Goal: Task Accomplishment & Management: Complete application form

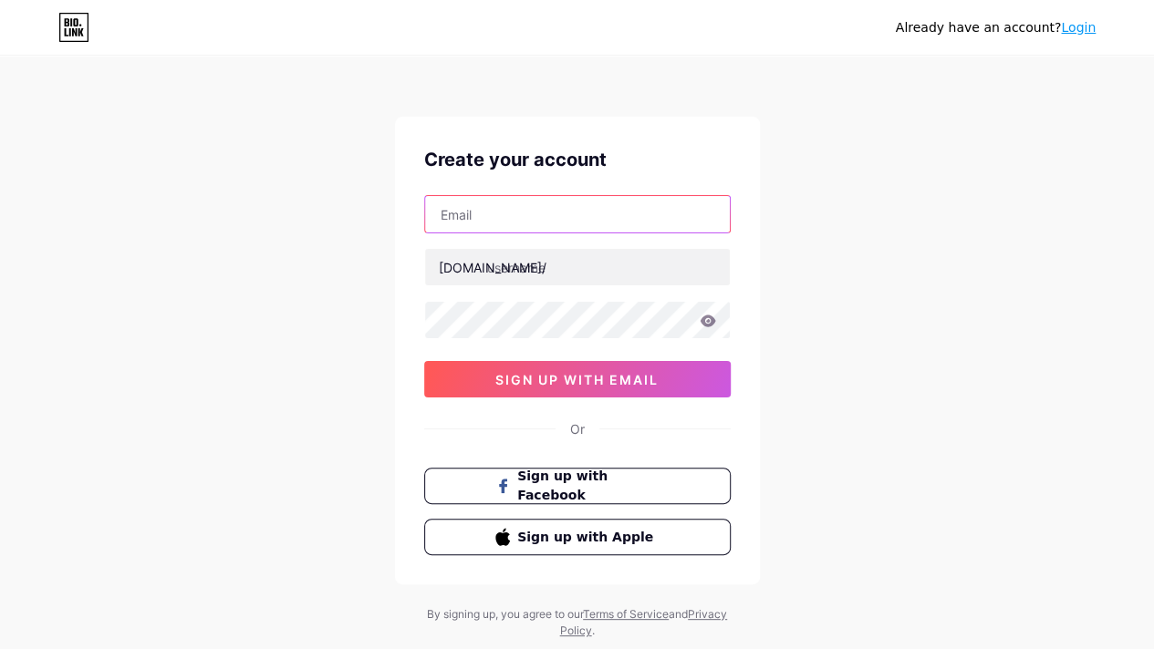
click at [531, 220] on input "text" at bounding box center [577, 214] width 305 height 36
type input "[EMAIL_ADDRESS][DOMAIN_NAME]"
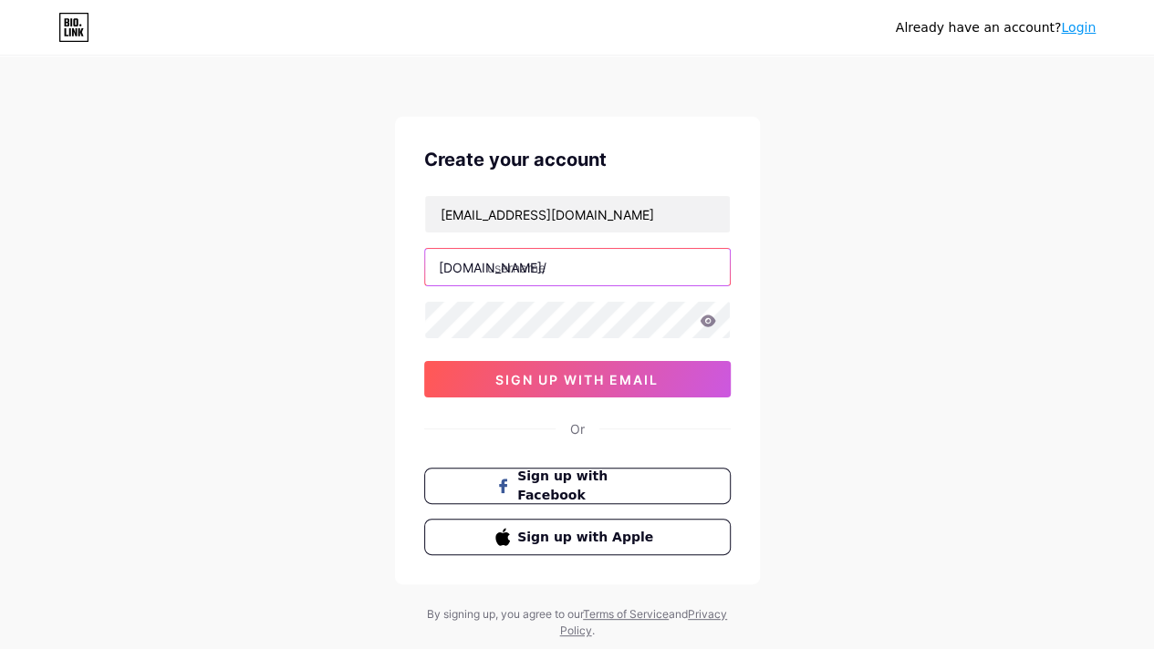
click at [485, 271] on input "text" at bounding box center [577, 267] width 305 height 36
type input "edusufi"
click at [710, 320] on icon at bounding box center [707, 321] width 16 height 12
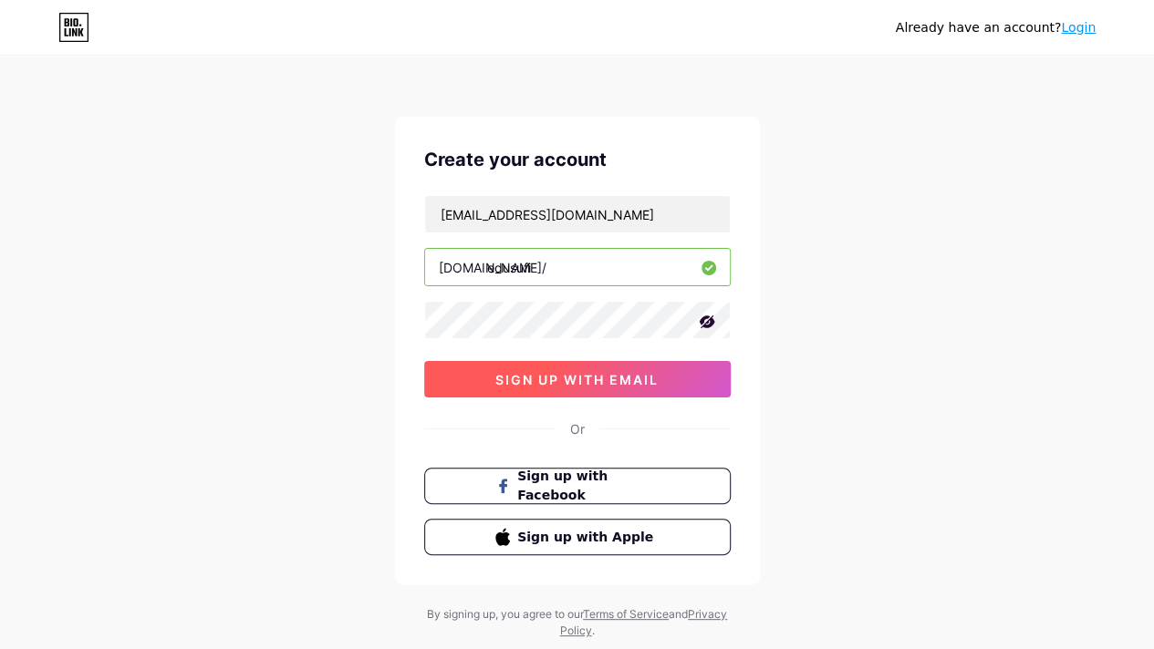
click at [582, 386] on button "sign up with email" at bounding box center [577, 379] width 306 height 36
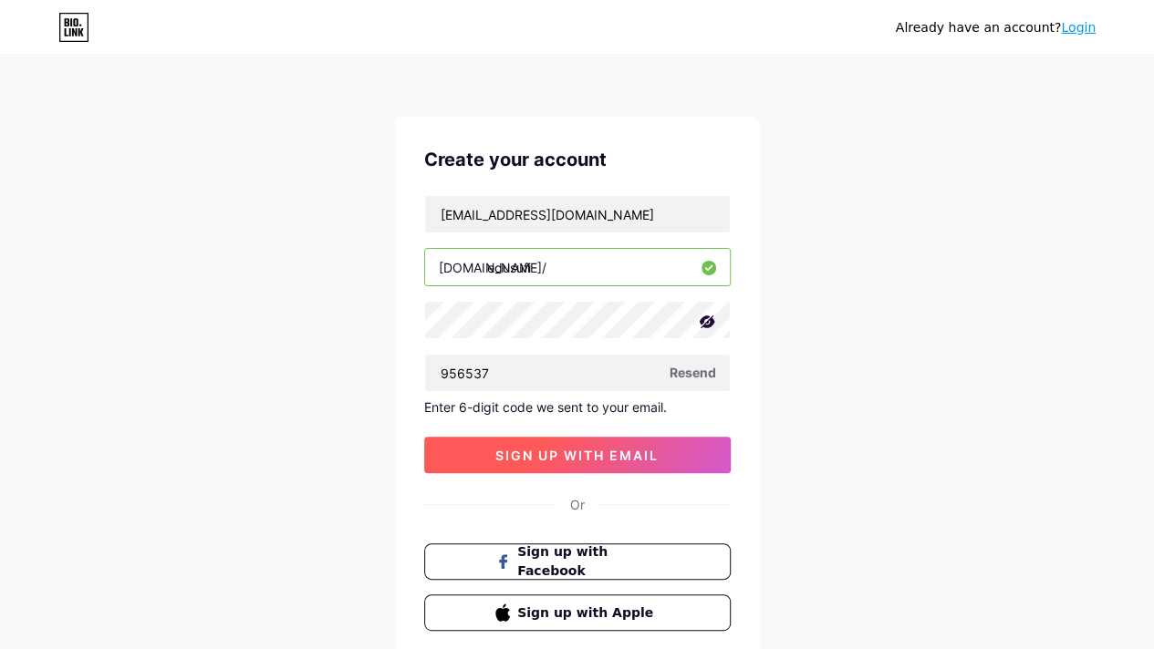
type input "956537"
click at [606, 451] on span "sign up with email" at bounding box center [576, 456] width 163 height 16
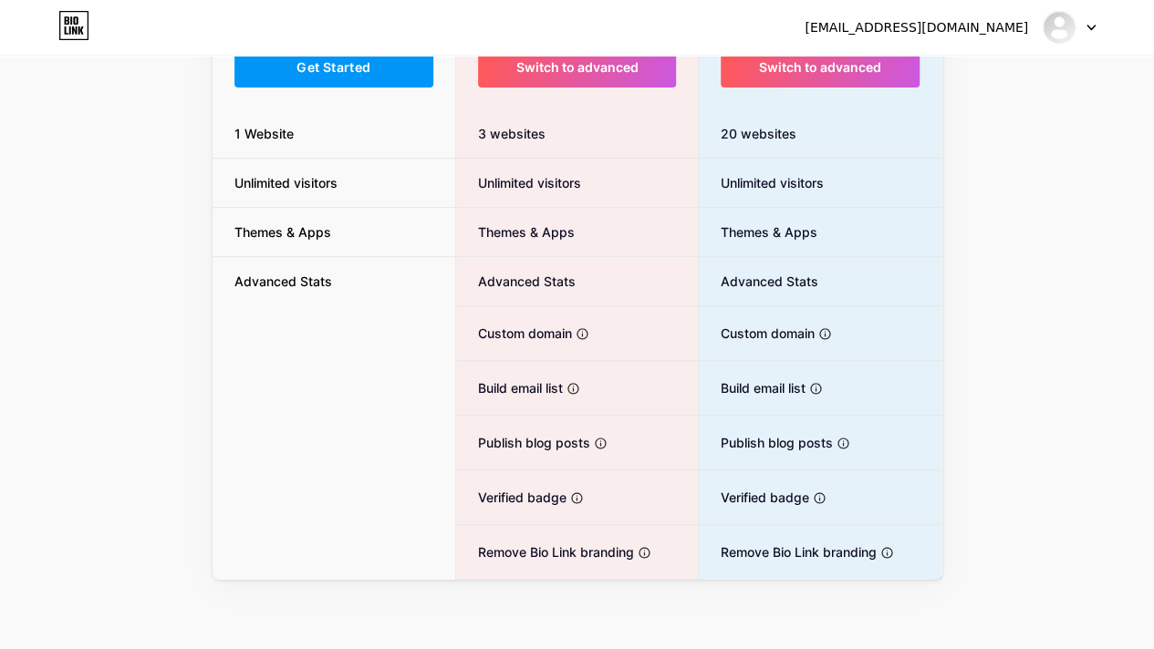
scroll to position [60, 0]
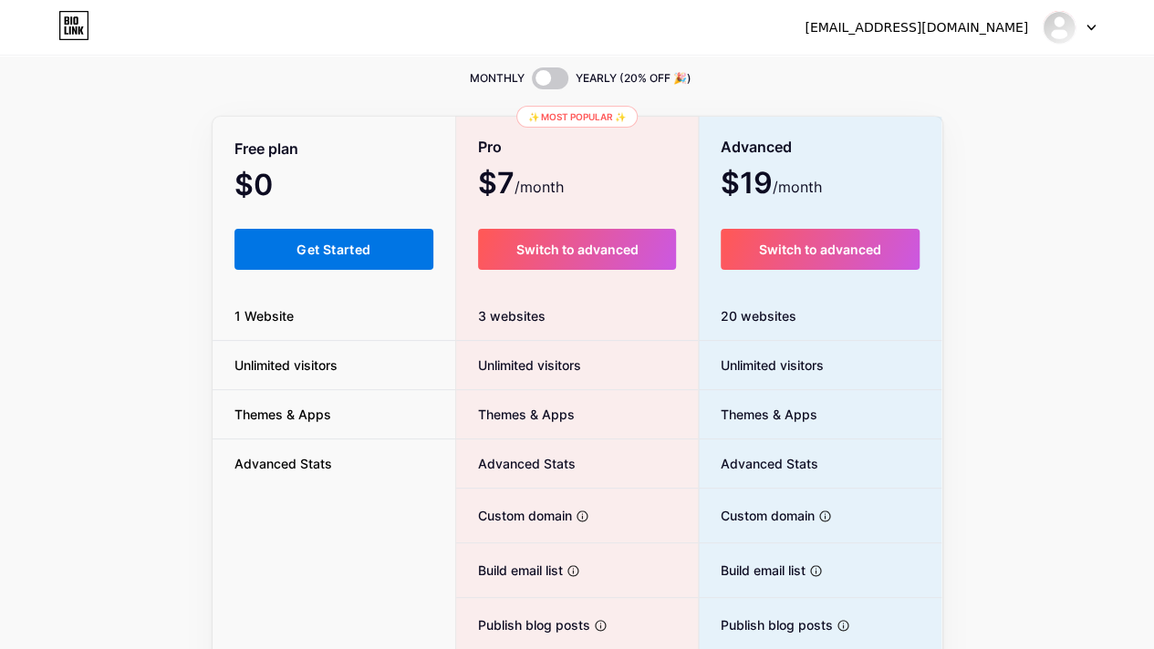
click at [306, 255] on span "Get Started" at bounding box center [333, 250] width 74 height 16
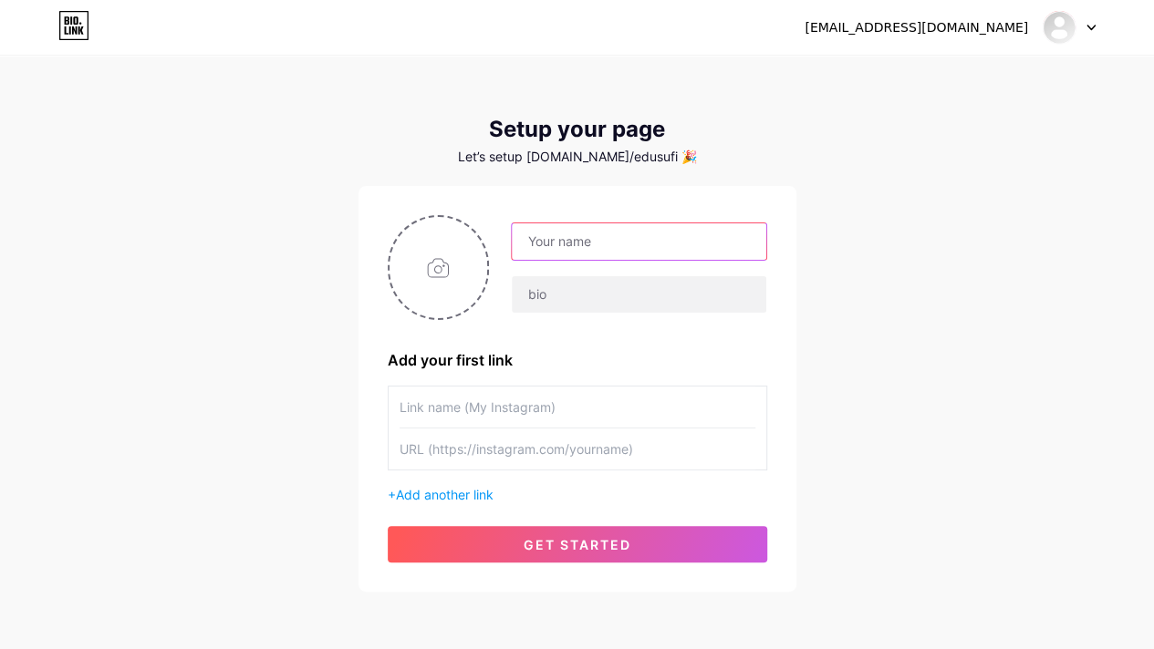
click at [553, 249] on input "text" at bounding box center [639, 241] width 254 height 36
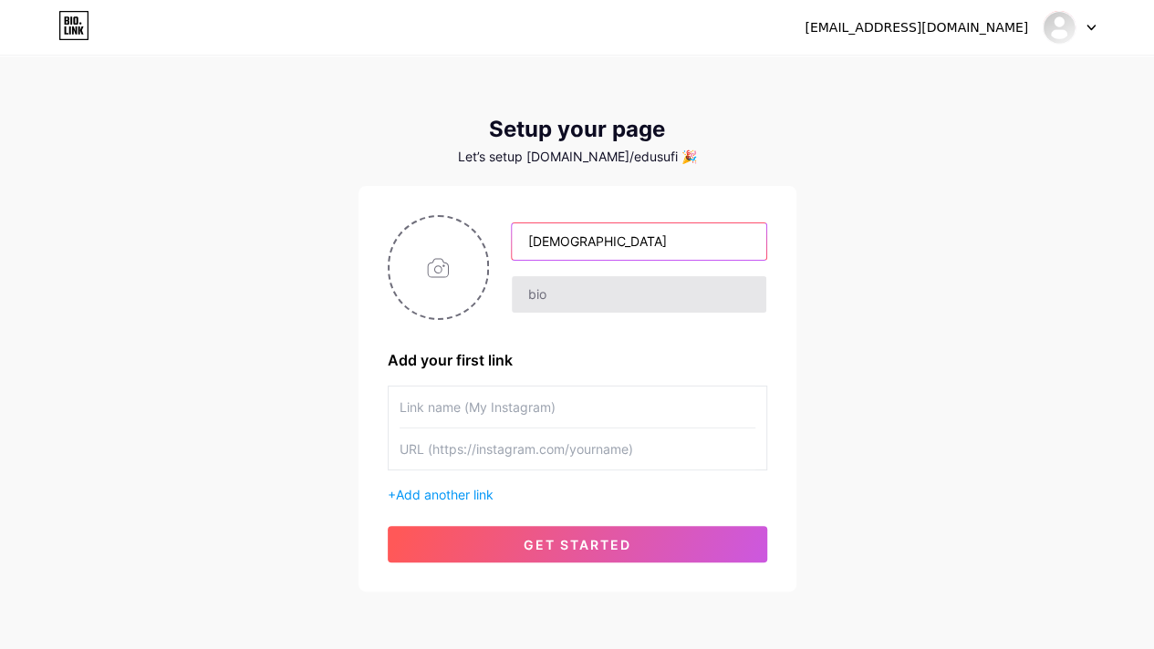
type input "[DEMOGRAPHIC_DATA]"
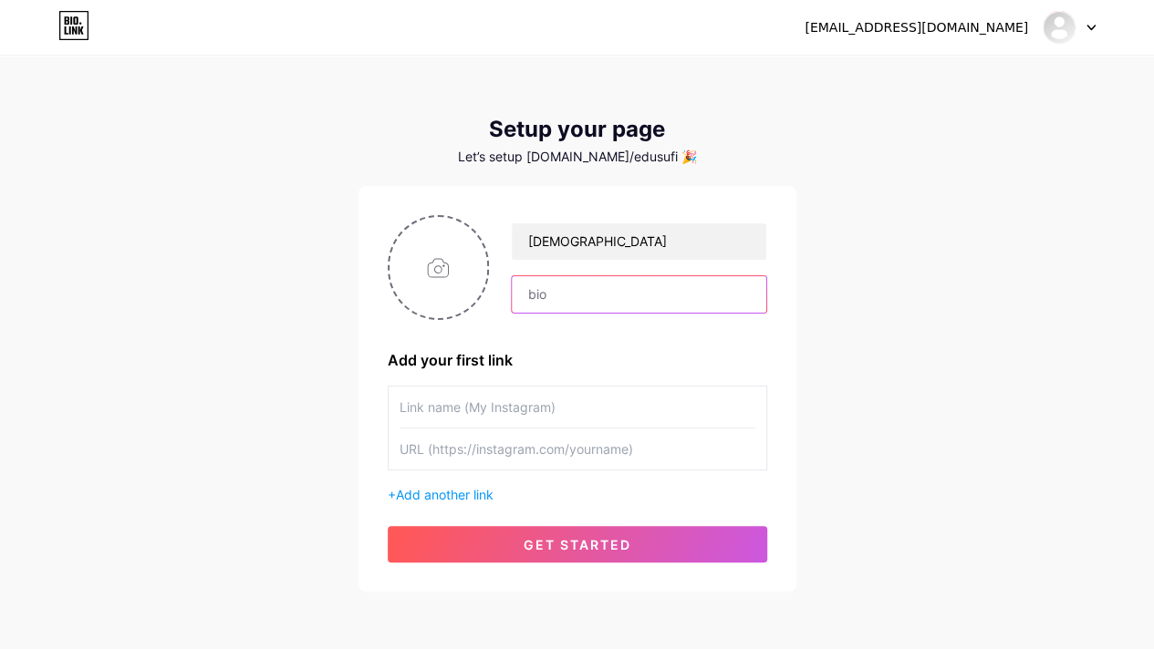
click at [548, 295] on input "text" at bounding box center [639, 294] width 254 height 36
click at [435, 415] on input "text" at bounding box center [577, 407] width 356 height 41
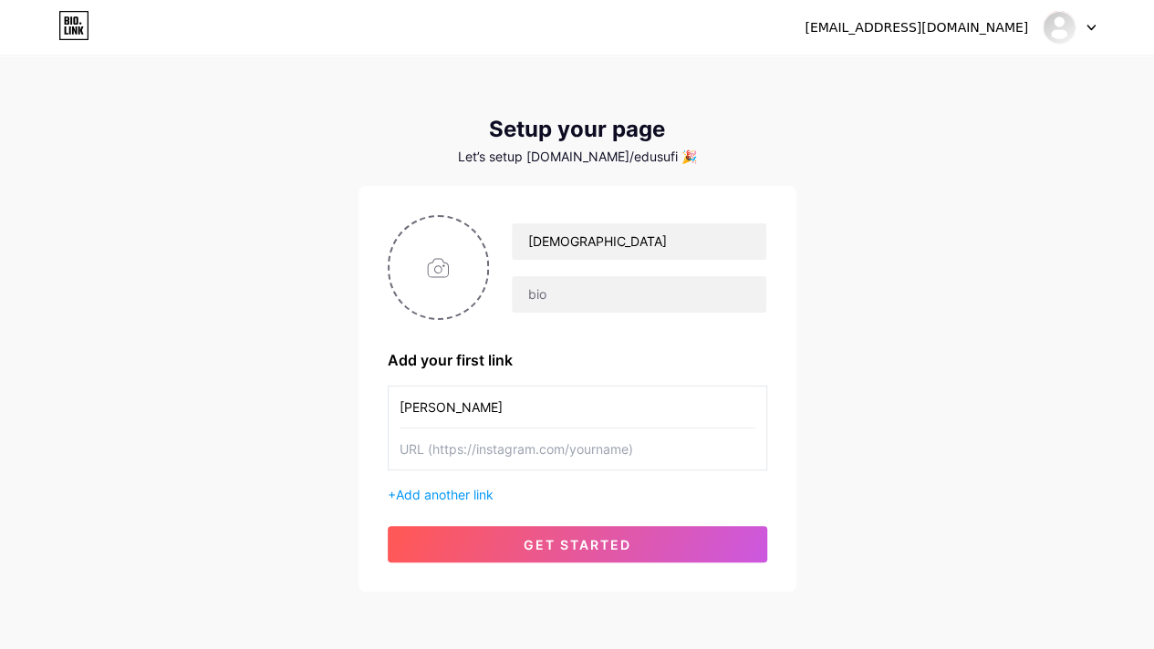
type input "[PERSON_NAME]"
click at [399, 456] on input "text" at bounding box center [577, 449] width 356 height 41
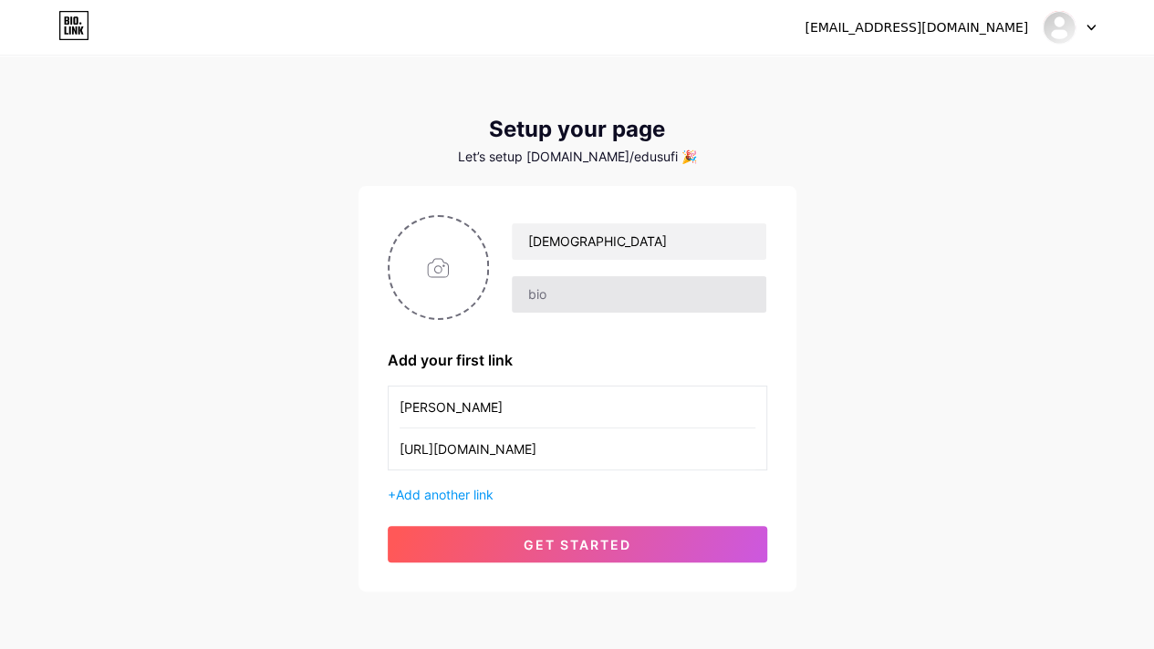
type input "[URL][DOMAIN_NAME]"
click at [527, 287] on input "text" at bounding box center [639, 294] width 254 height 36
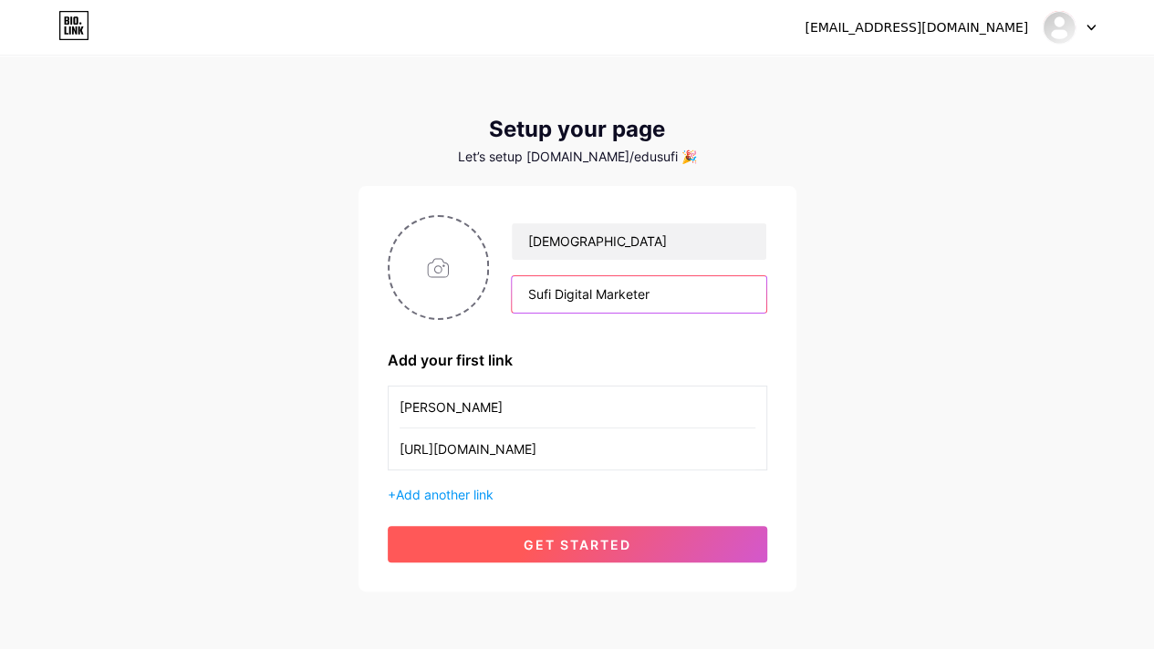
type input "Sufi Digital Marketer"
click at [633, 549] on button "get started" at bounding box center [577, 544] width 379 height 36
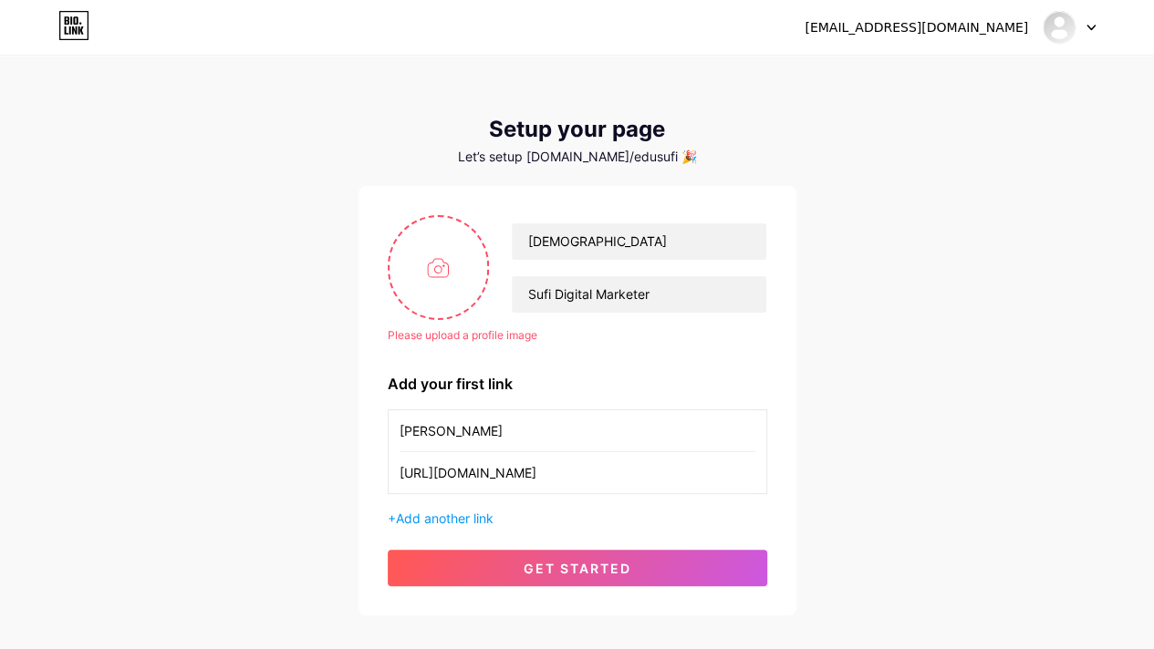
click at [502, 435] on input "[PERSON_NAME]" at bounding box center [577, 430] width 356 height 41
drag, startPoint x: 502, startPoint y: 431, endPoint x: 363, endPoint y: 431, distance: 138.6
click at [363, 431] on div "Please upload a profile image [PERSON_NAME] Digital Marketer Please upload a pr…" at bounding box center [577, 401] width 438 height 430
type input "KakSufi"
click at [443, 268] on input "file" at bounding box center [438, 267] width 98 height 101
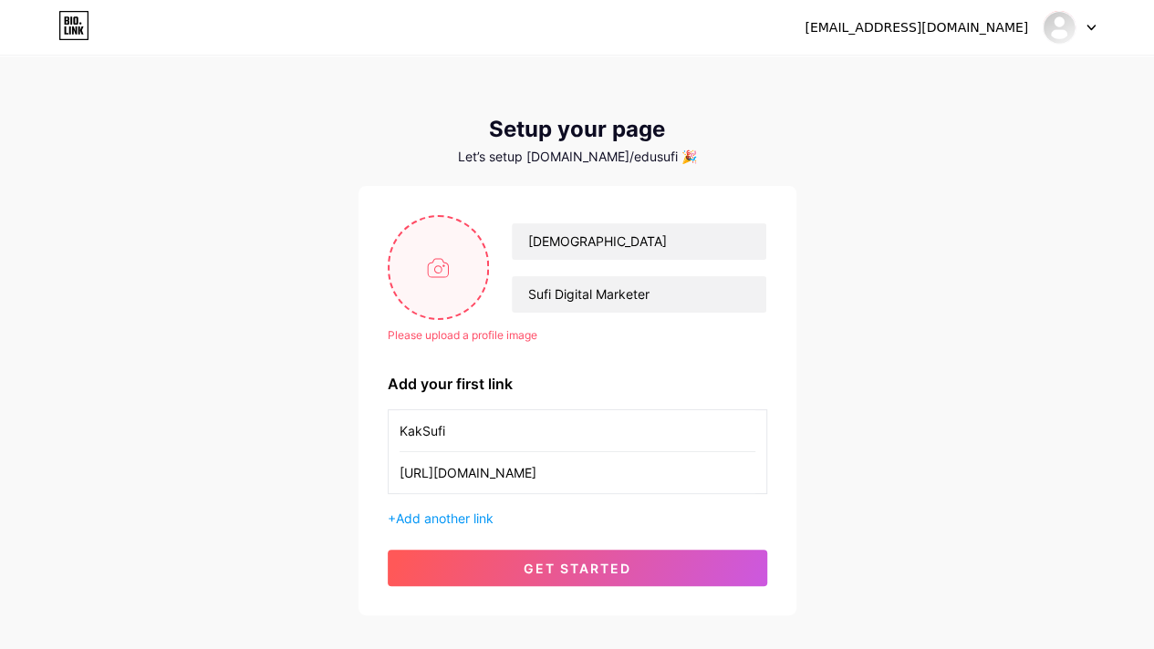
type input "C:\fakepath\Untitled design (8).png"
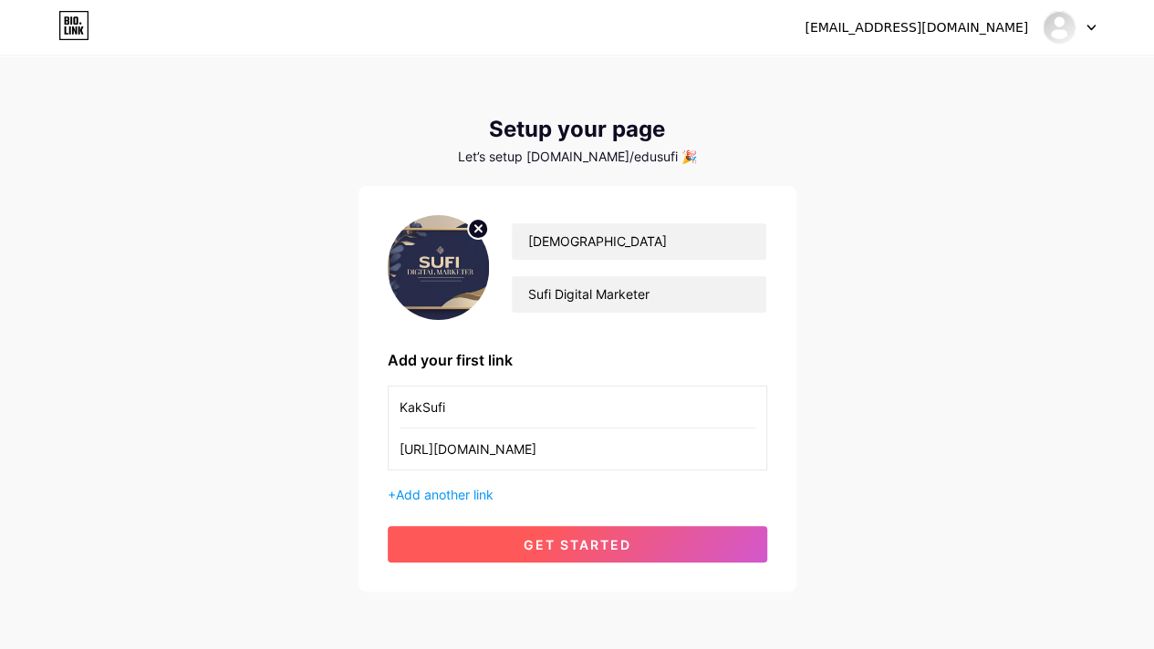
click at [624, 541] on span "get started" at bounding box center [577, 545] width 108 height 16
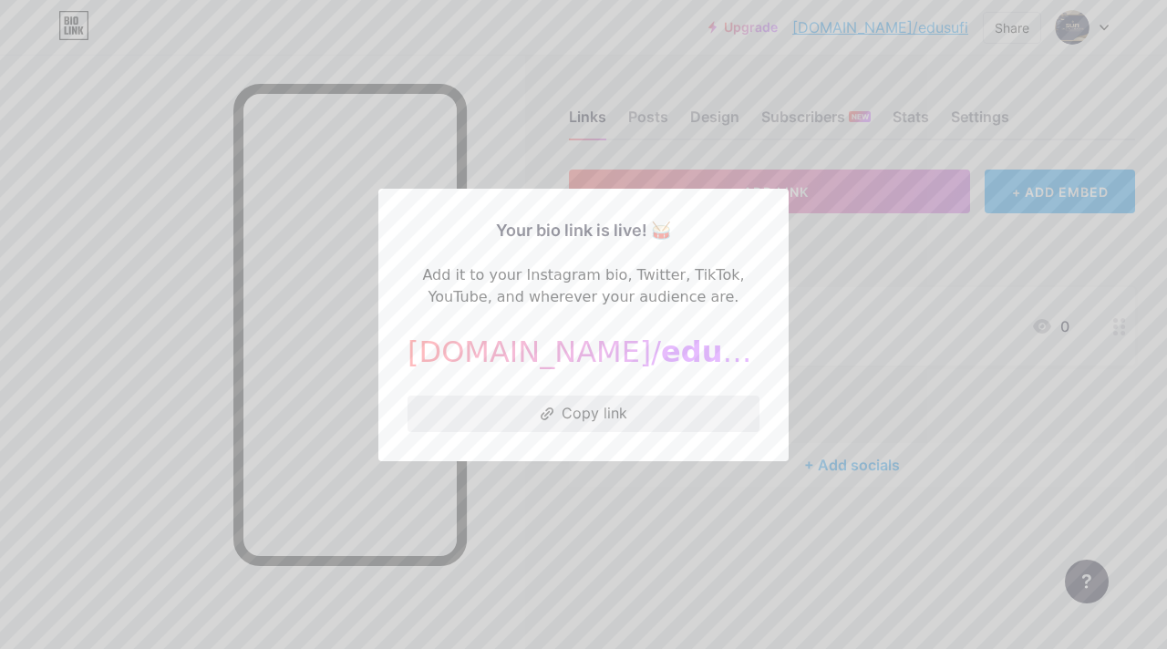
click at [616, 413] on button "Copy link" at bounding box center [584, 414] width 352 height 36
click at [831, 267] on div at bounding box center [583, 324] width 1167 height 649
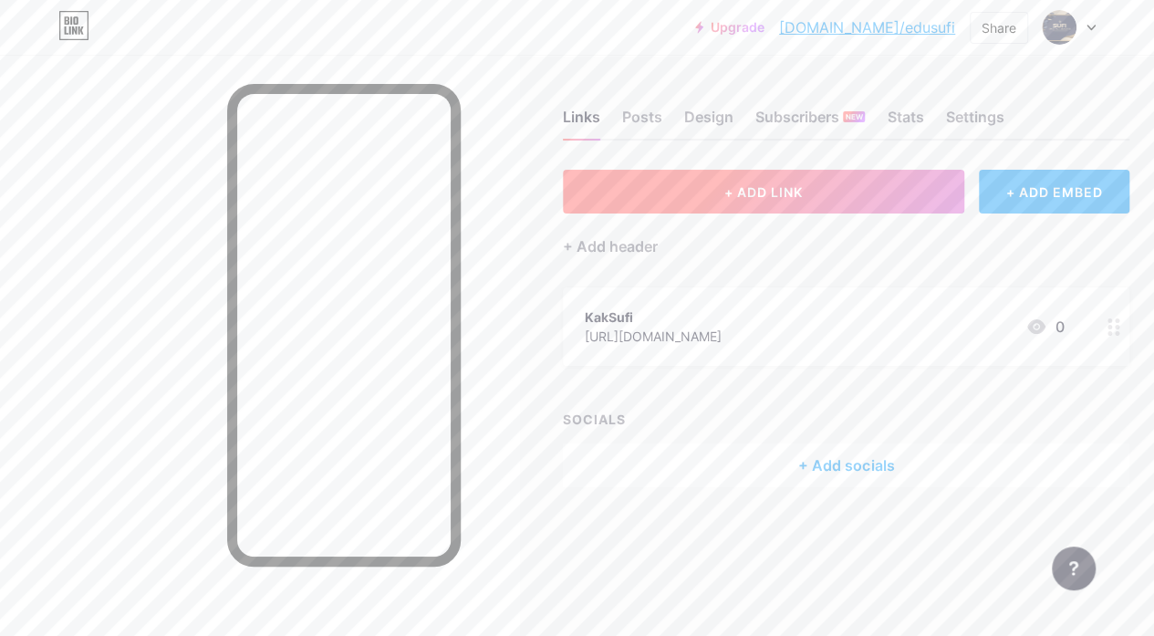
click at [782, 198] on span "+ ADD LINK" at bounding box center [763, 192] width 78 height 16
